Goal: Navigation & Orientation: Find specific page/section

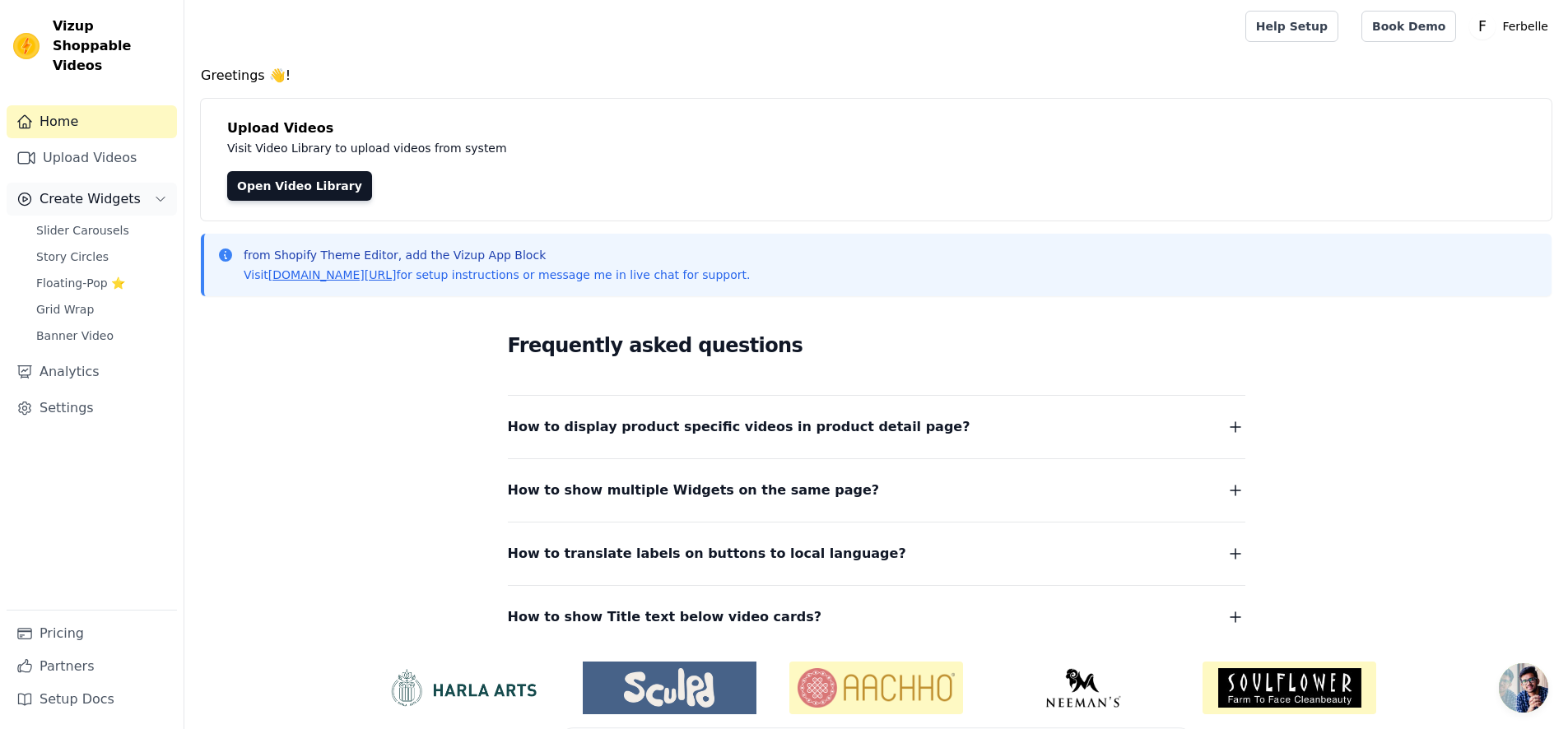
click at [56, 189] on span "Create Widgets" at bounding box center [90, 199] width 101 height 20
click at [63, 224] on link "Analytics" at bounding box center [91, 240] width 170 height 32
click at [83, 189] on span "Create Widgets" at bounding box center [90, 199] width 101 height 20
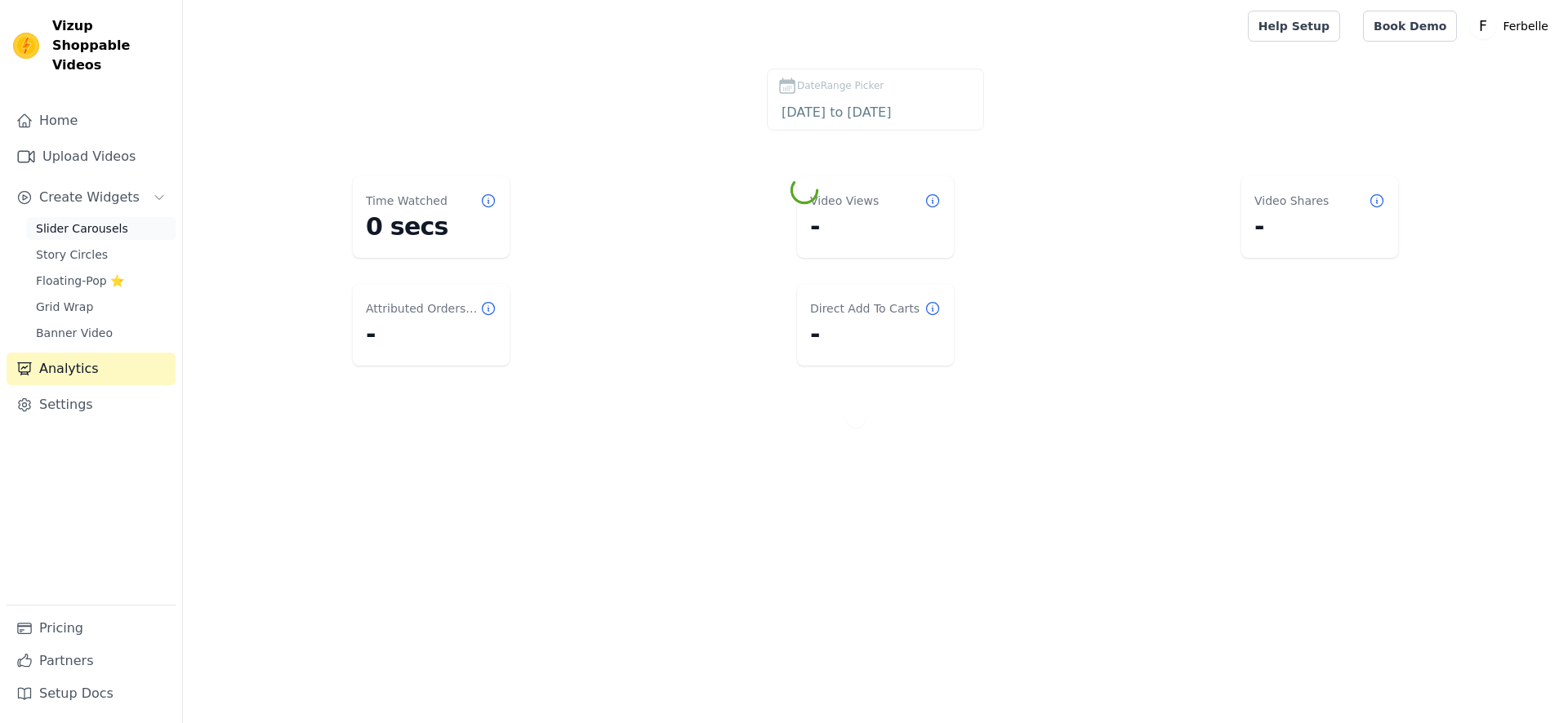
click at [131, 218] on link "Slider Carousels" at bounding box center [101, 228] width 149 height 22
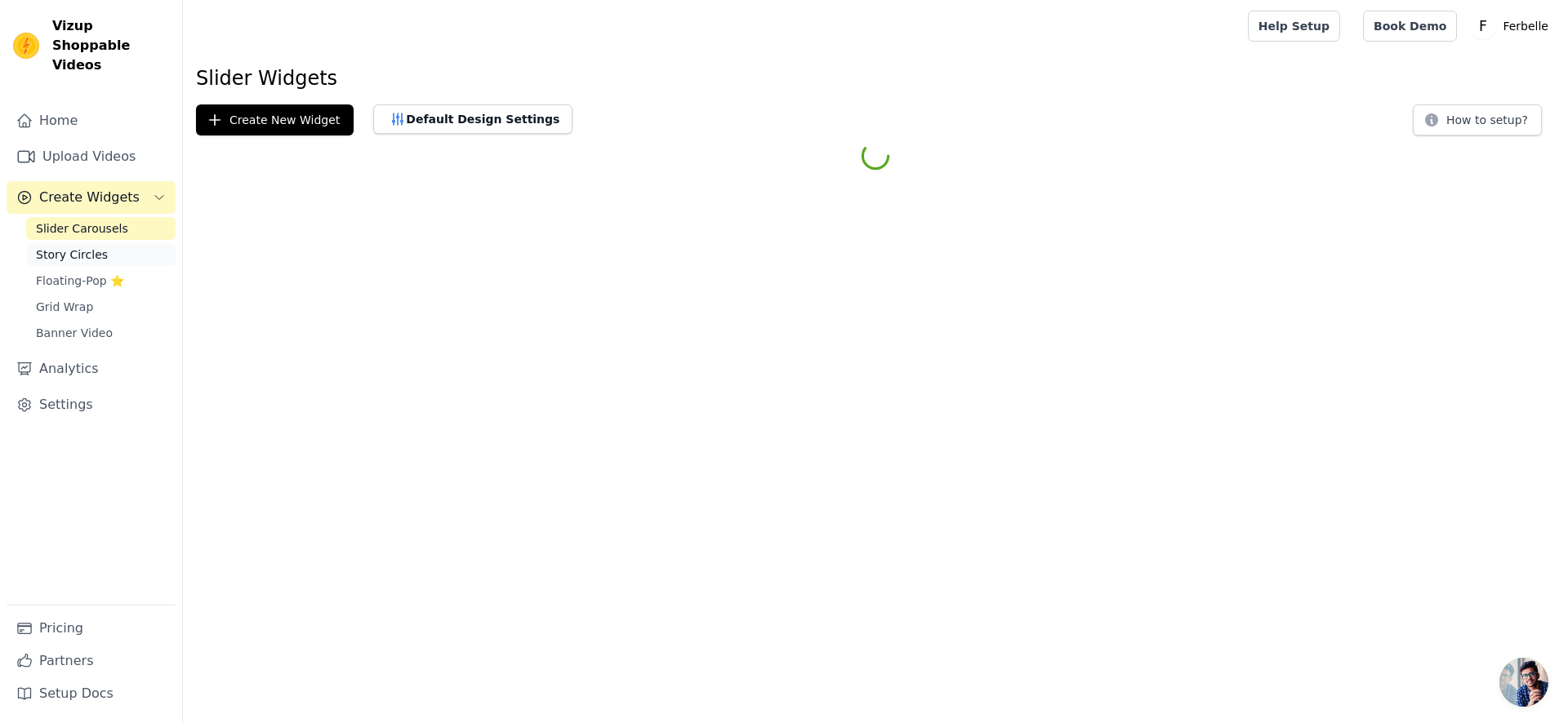
click at [99, 247] on span "Story Circles" at bounding box center [72, 255] width 72 height 17
